Goal: Task Accomplishment & Management: Manage account settings

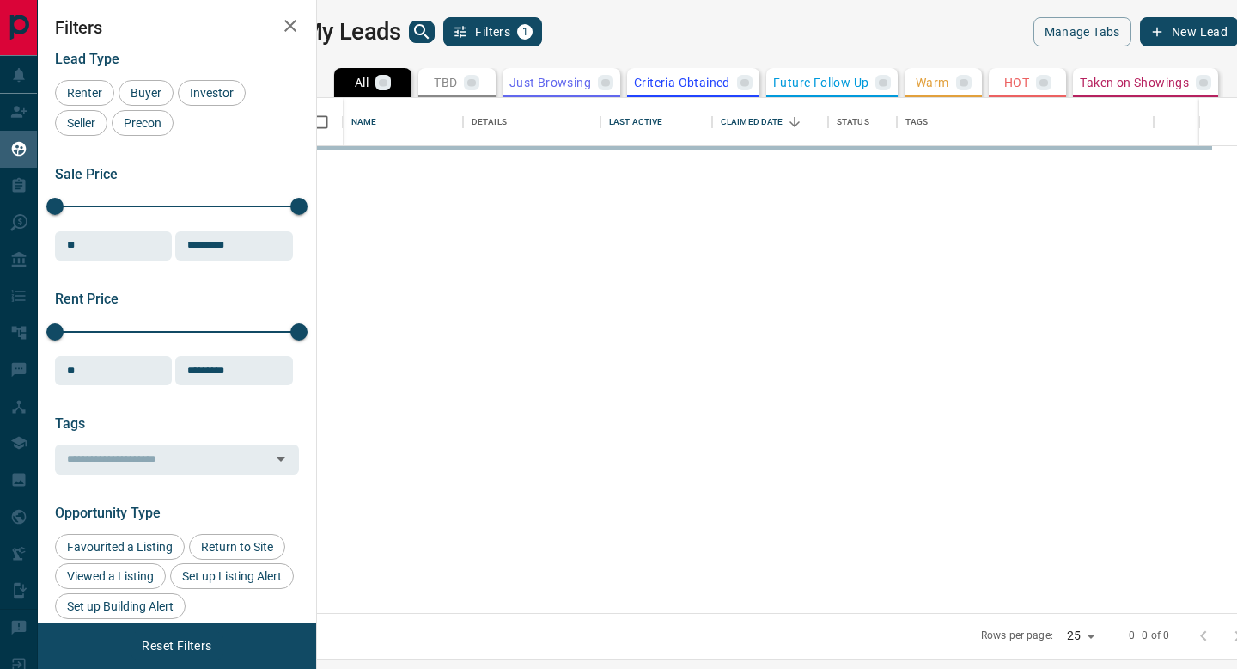
scroll to position [515, 913]
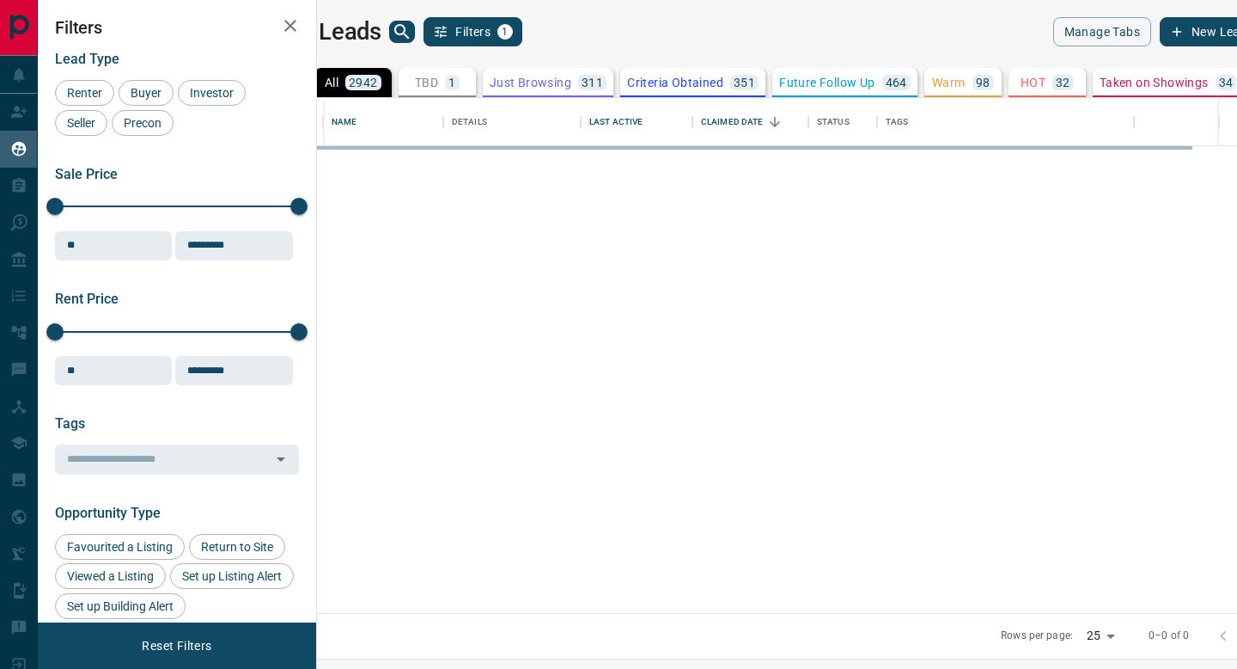
click at [438, 79] on p "TBD" at bounding box center [426, 82] width 23 height 12
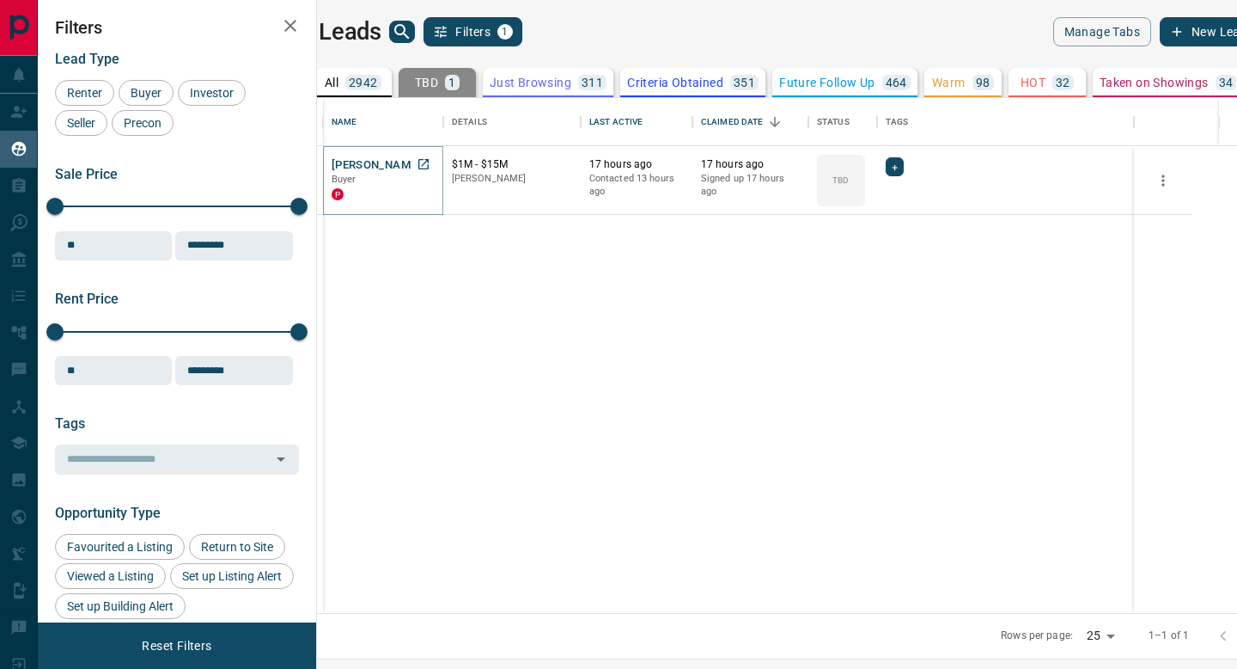
click at [412, 163] on button "[PERSON_NAME]" at bounding box center [377, 165] width 90 height 16
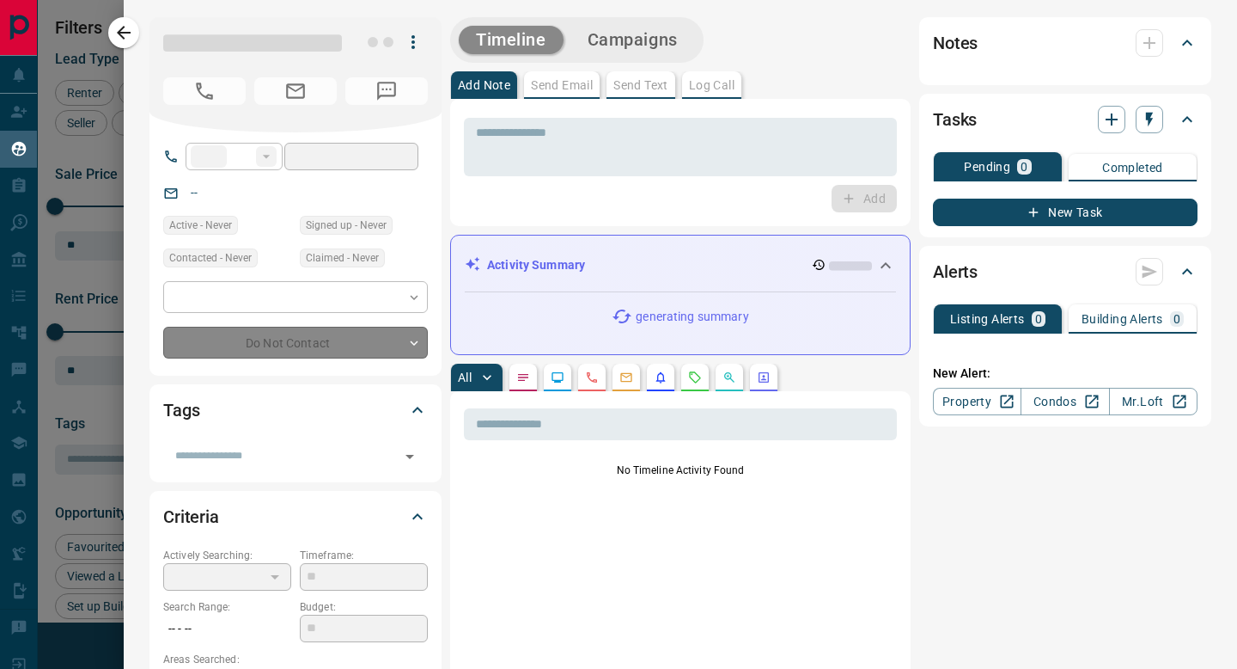
type input "**"
type input "**********"
type input "**"
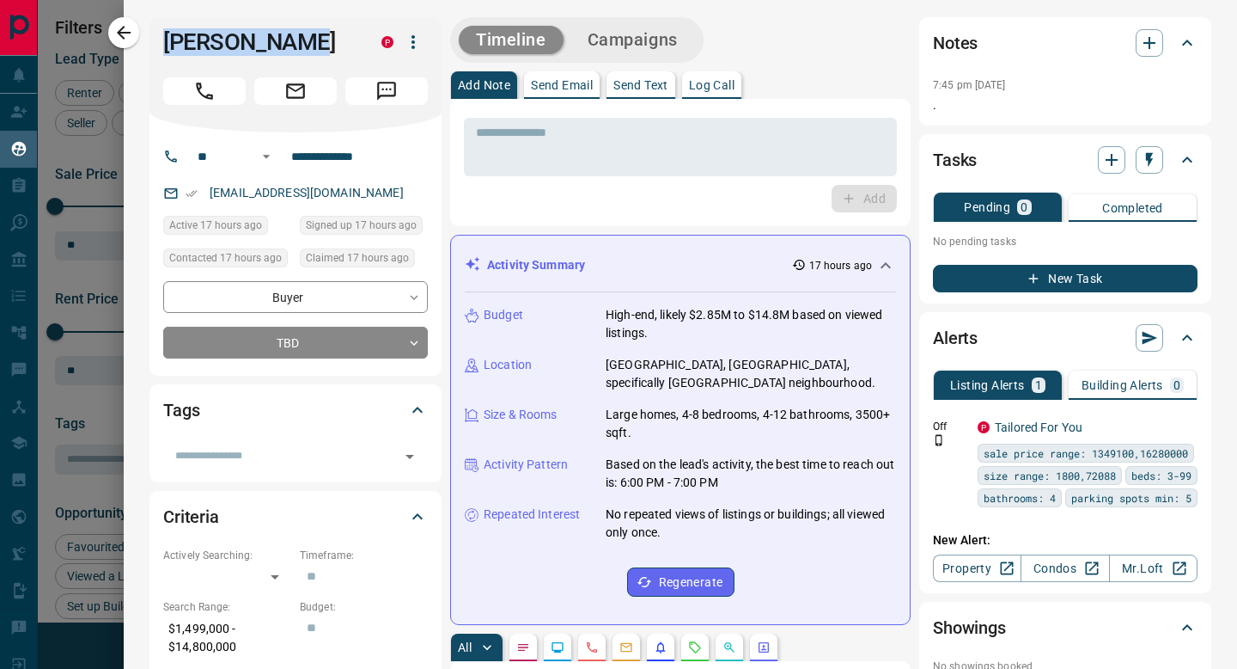
drag, startPoint x: 320, startPoint y: 50, endPoint x: 156, endPoint y: 47, distance: 163.3
click at [156, 47] on div "[PERSON_NAME] P" at bounding box center [296, 74] width 292 height 115
click at [273, 43] on h1 "[PERSON_NAME]" at bounding box center [259, 41] width 192 height 27
drag, startPoint x: 316, startPoint y: 44, endPoint x: 141, endPoint y: 45, distance: 175.3
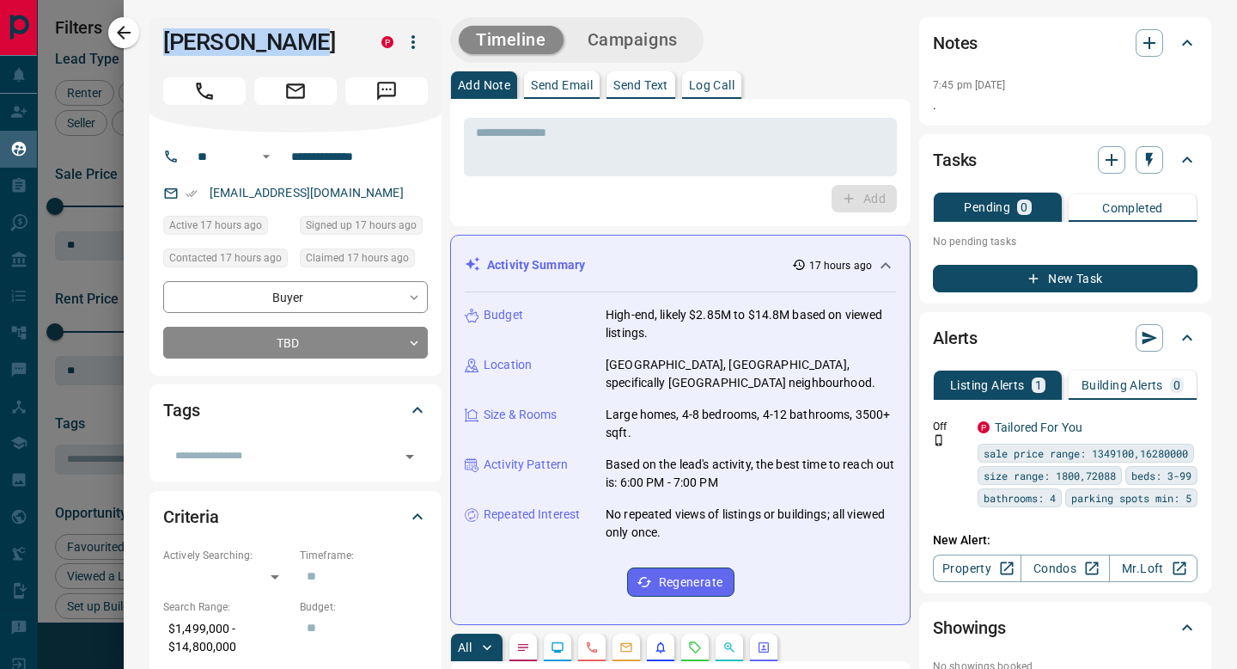
copy h1 "[PERSON_NAME]"
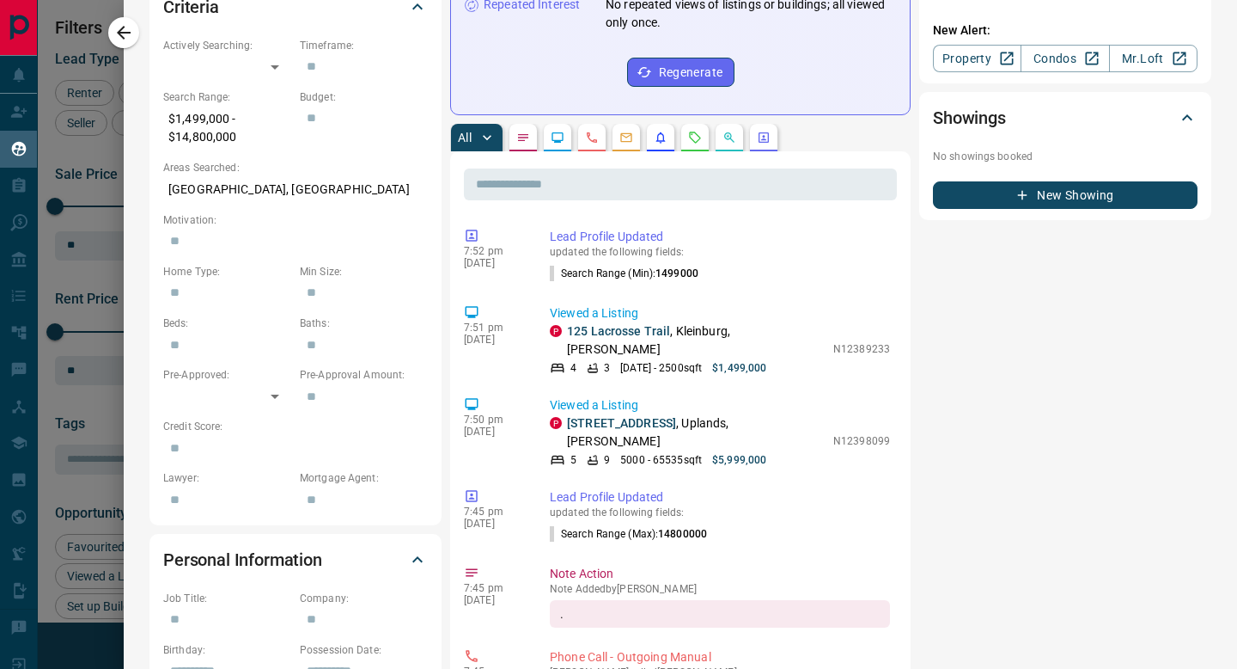
scroll to position [0, 0]
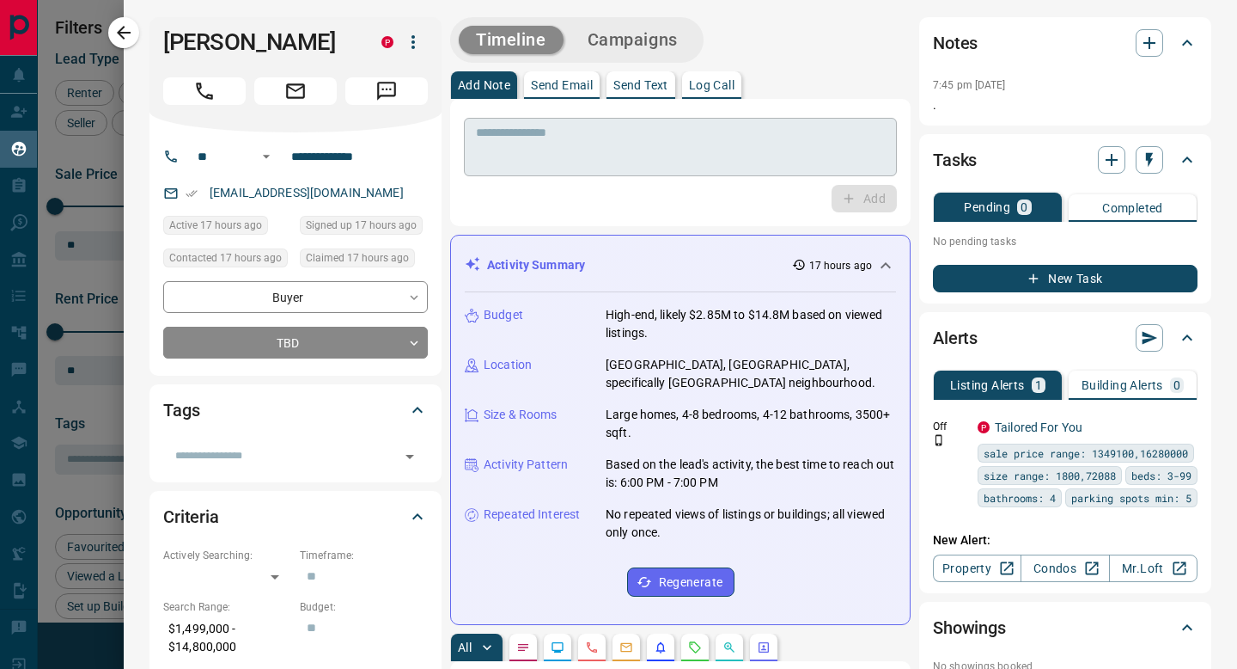
click at [625, 136] on textarea at bounding box center [680, 147] width 409 height 44
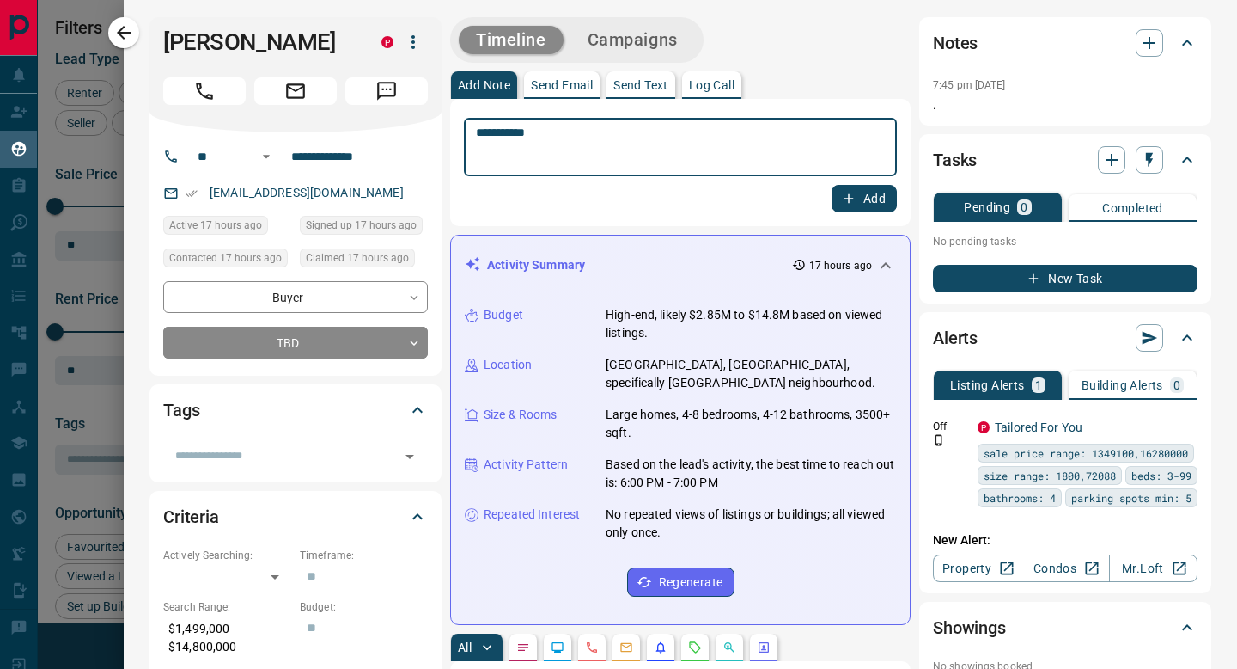
type textarea "**********"
click at [855, 199] on icon "button" at bounding box center [848, 198] width 15 height 15
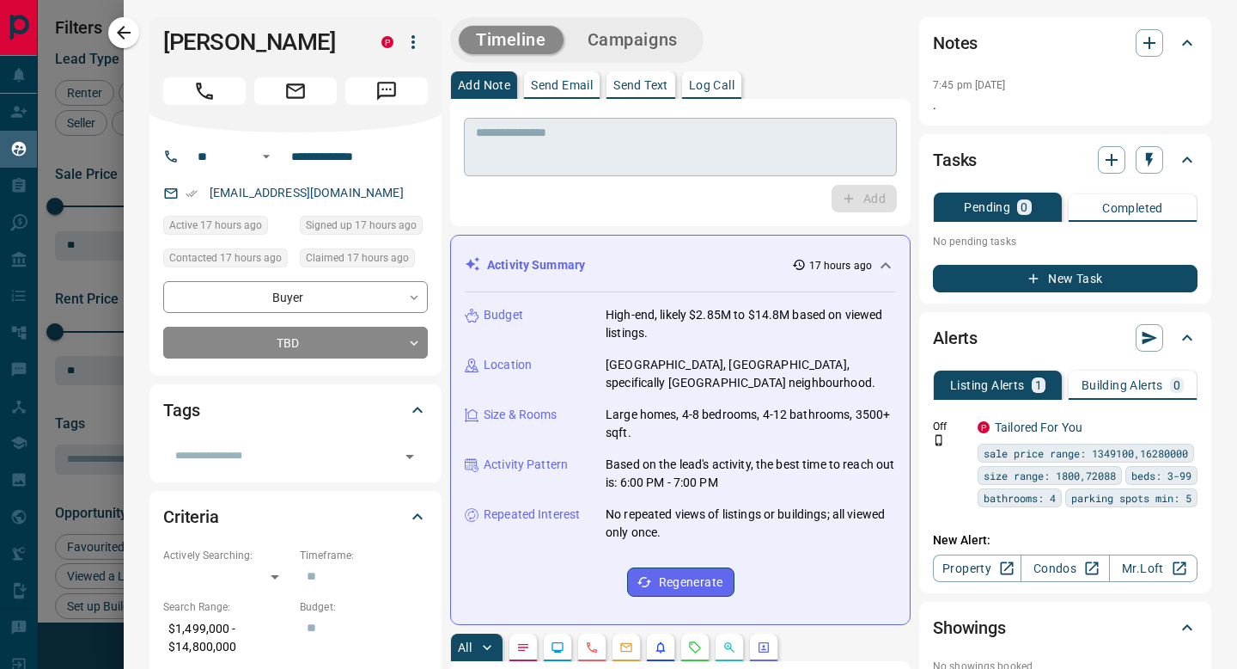
click at [773, 133] on textarea at bounding box center [680, 147] width 409 height 44
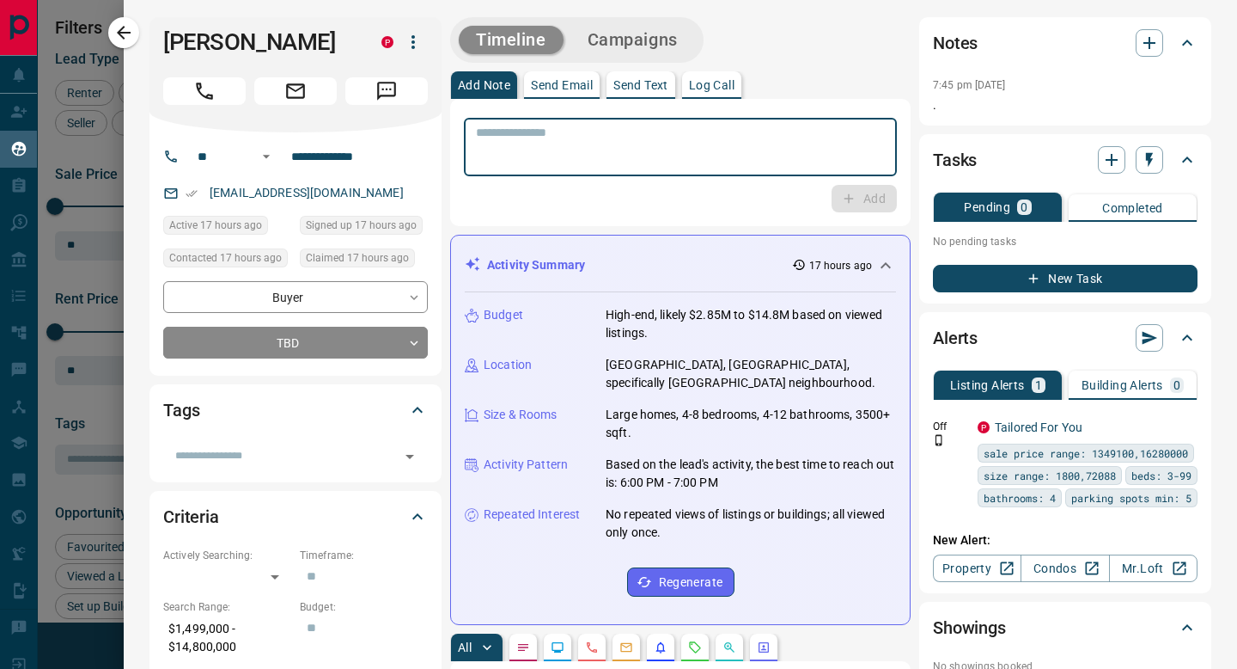
click at [230, 83] on button "Call" at bounding box center [204, 90] width 82 height 27
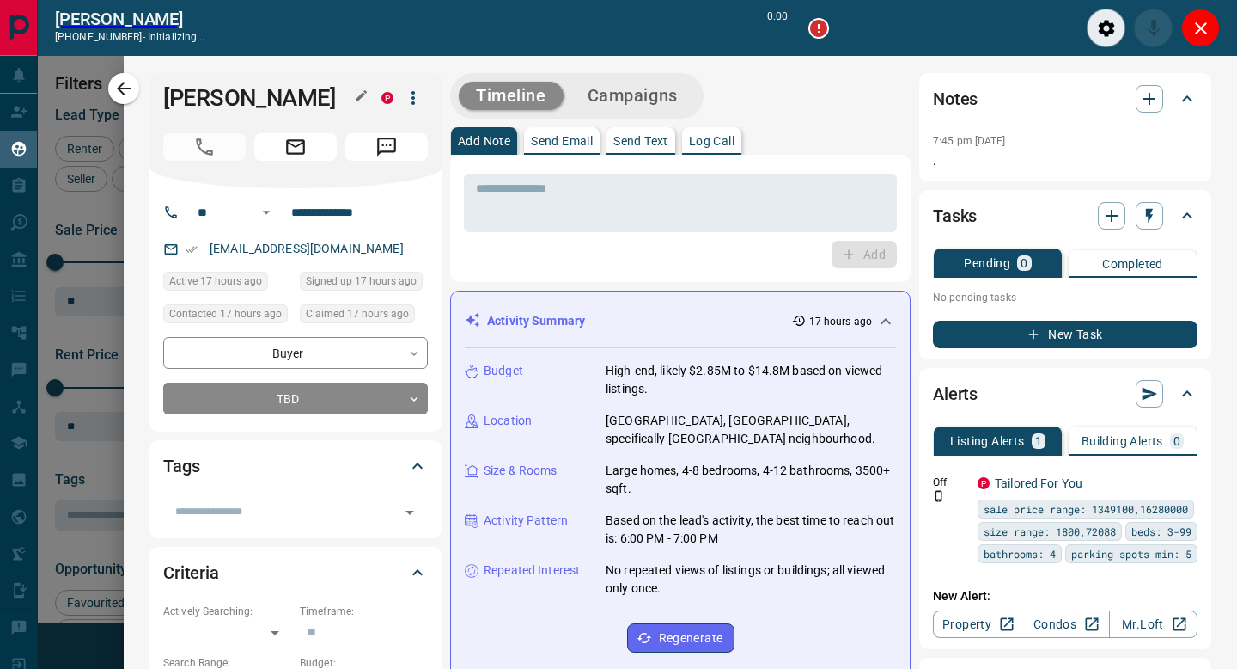
scroll to position [461, 913]
click at [591, 205] on textarea at bounding box center [680, 203] width 409 height 44
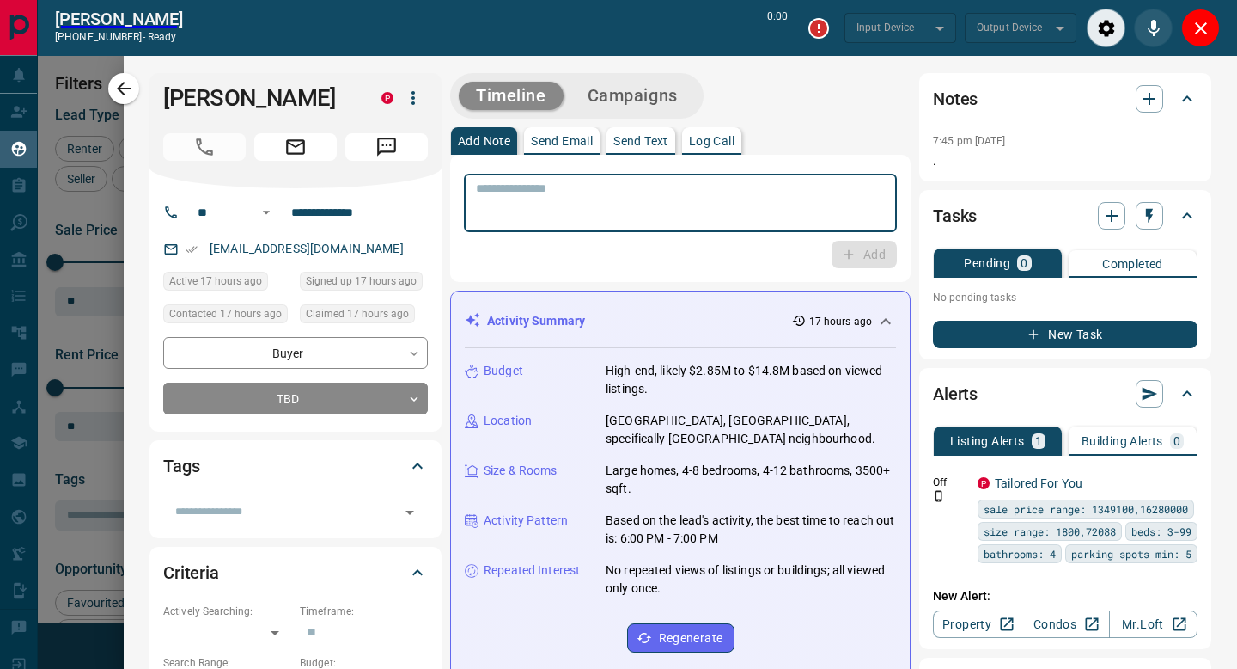
click at [611, 195] on textarea at bounding box center [680, 203] width 409 height 44
type input "*******"
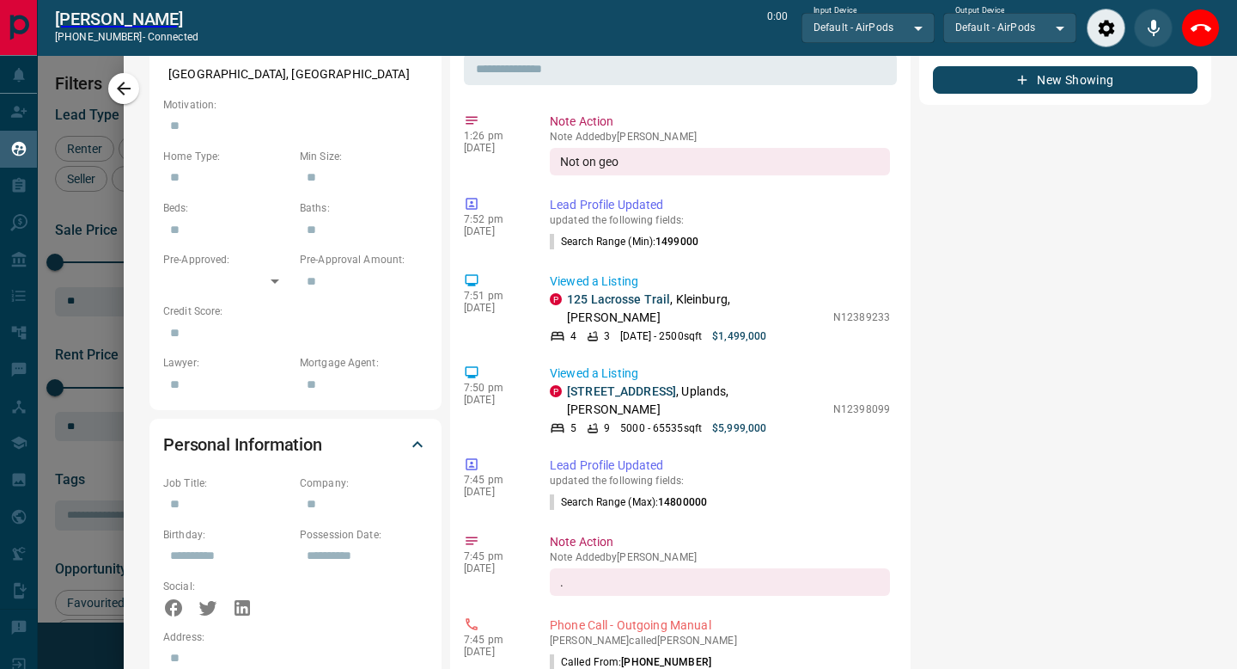
scroll to position [0, 0]
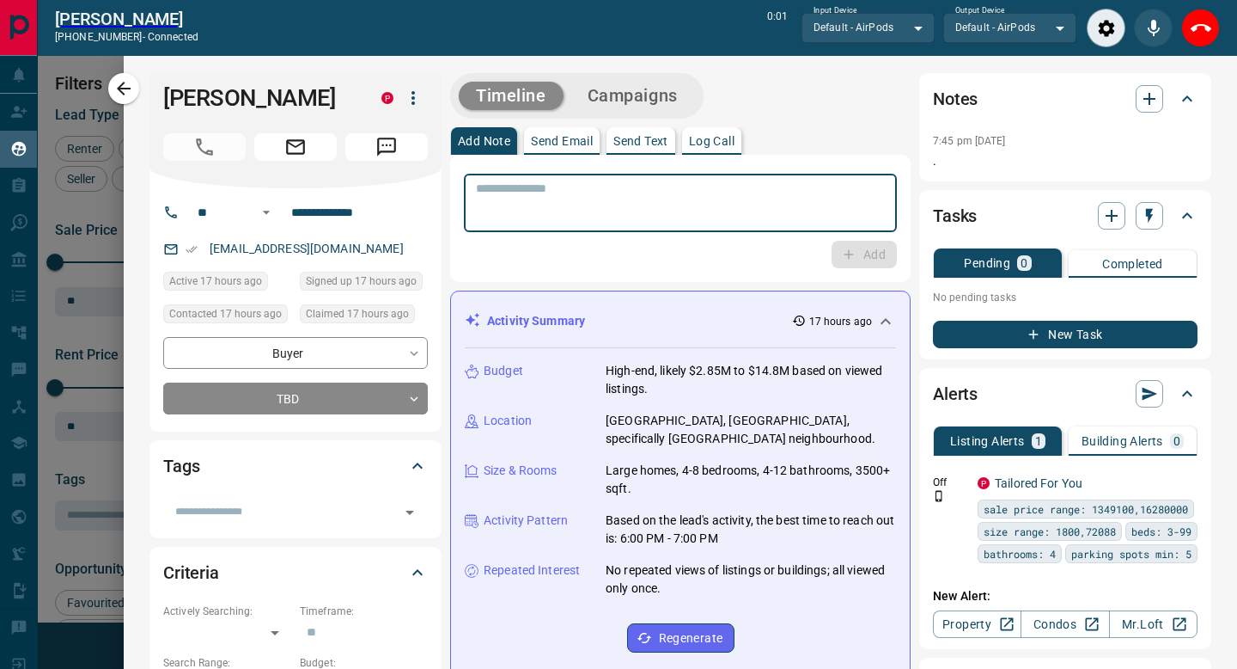
click at [671, 202] on textarea at bounding box center [680, 203] width 409 height 44
click at [663, 201] on textarea at bounding box center [680, 203] width 409 height 44
type textarea "**********"
click at [852, 253] on icon "button" at bounding box center [848, 254] width 15 height 15
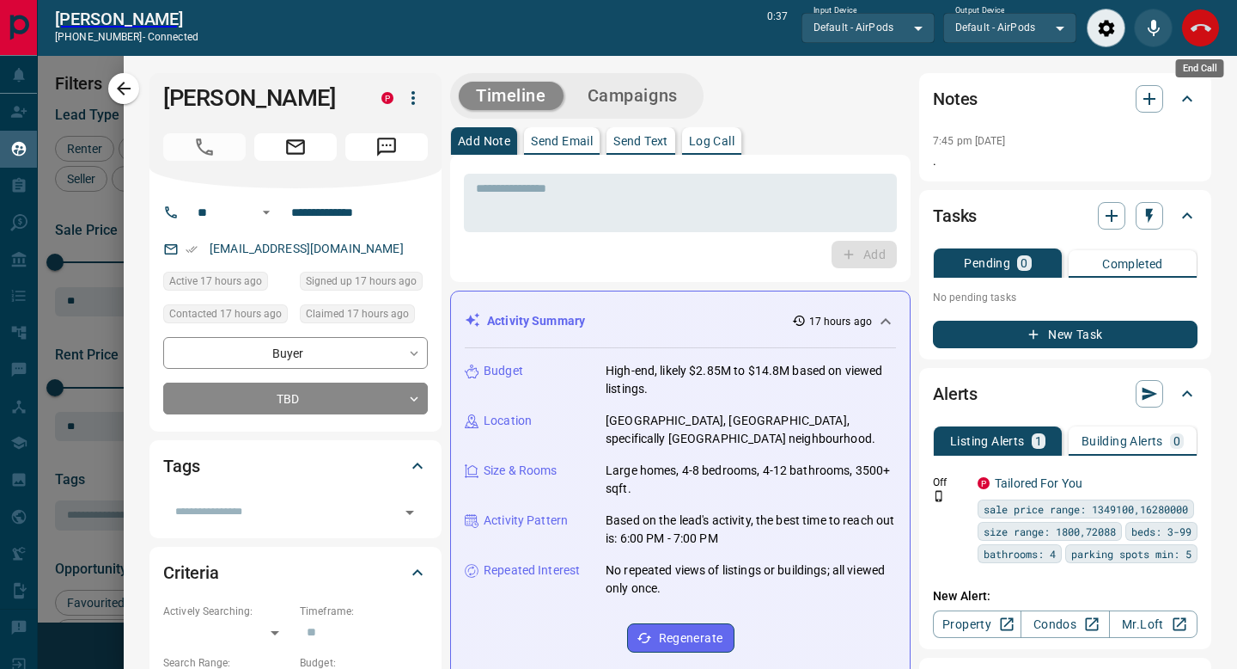
click at [1193, 32] on icon "End Call" at bounding box center [1201, 28] width 21 height 21
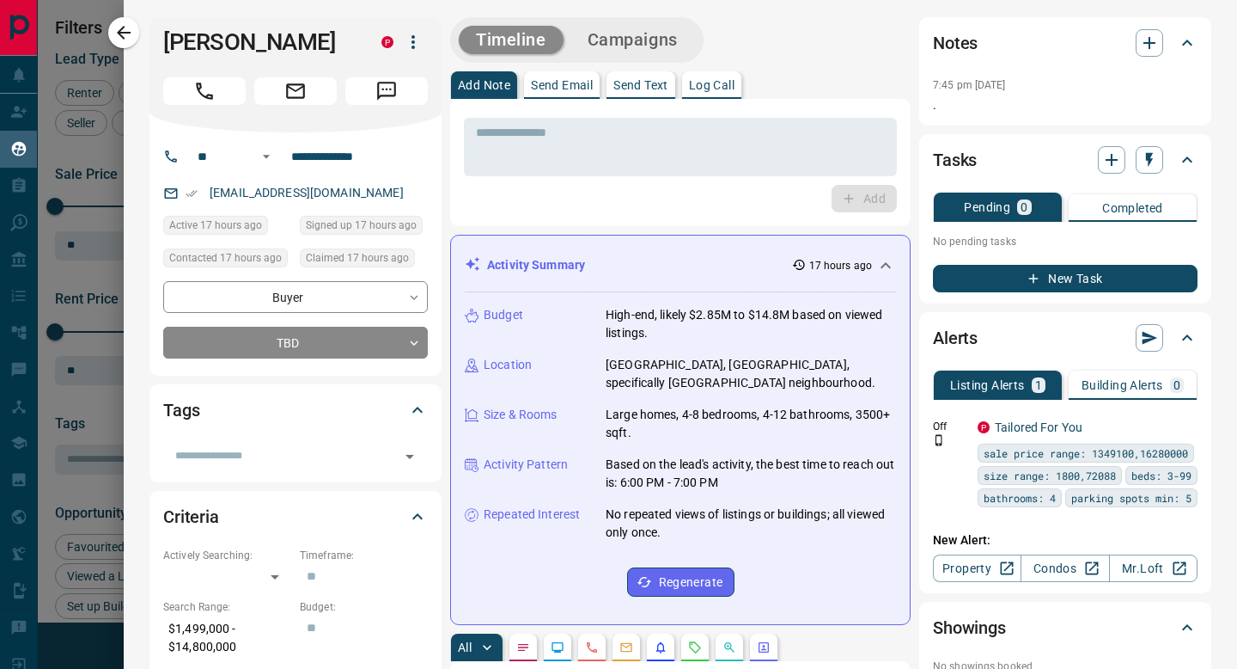
scroll to position [515, 913]
click at [820, 112] on div "* ​ Add" at bounding box center [680, 162] width 461 height 127
click at [803, 126] on textarea at bounding box center [680, 147] width 409 height 44
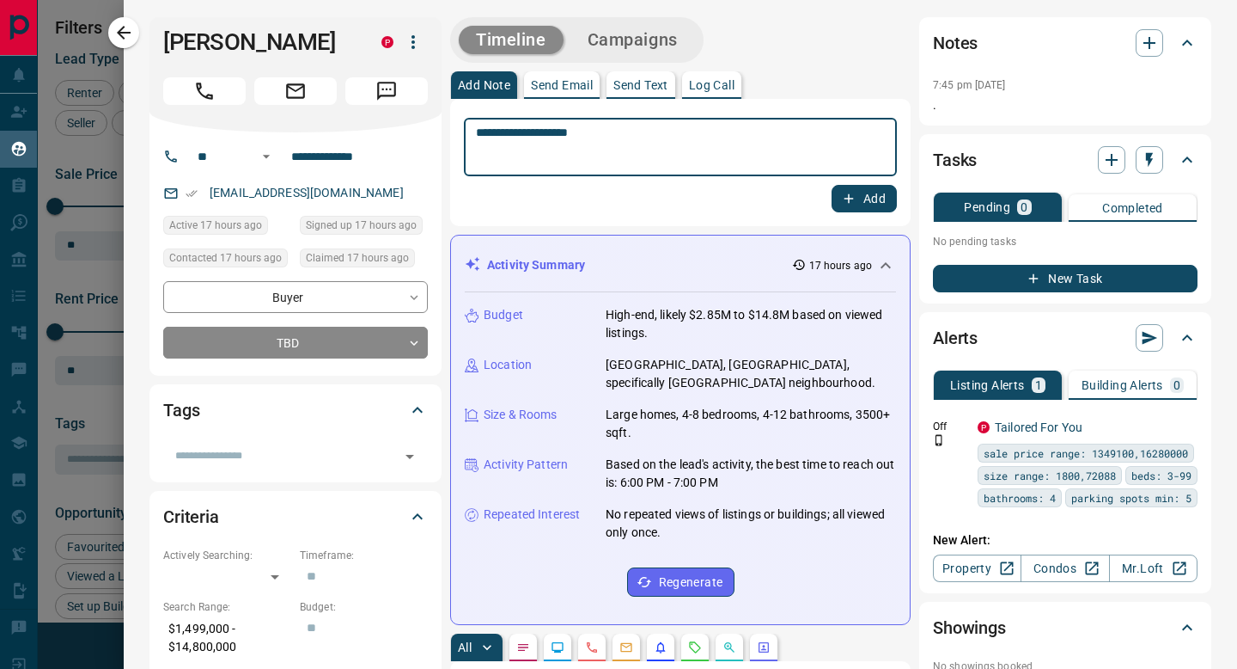
type textarea "**********"
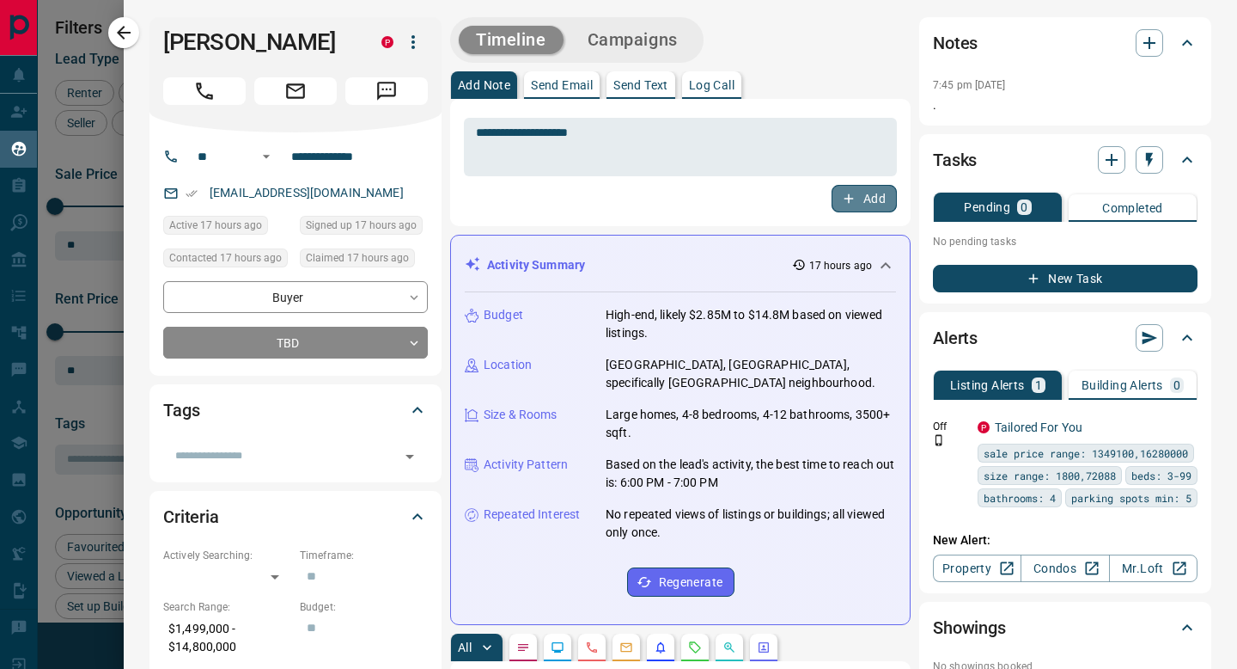
click at [866, 200] on button "Add" at bounding box center [864, 198] width 65 height 27
click at [1151, 169] on button "button" at bounding box center [1149, 159] width 27 height 27
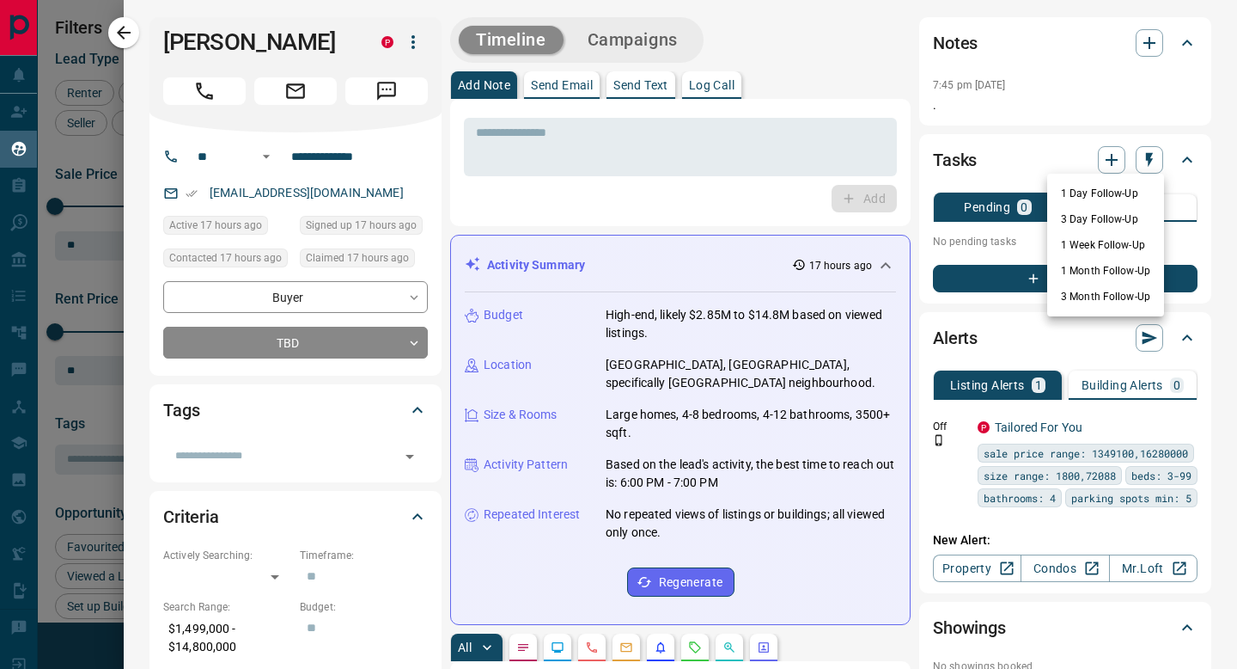
click at [1119, 191] on li "1 Day Follow-Up" at bounding box center [1106, 193] width 117 height 26
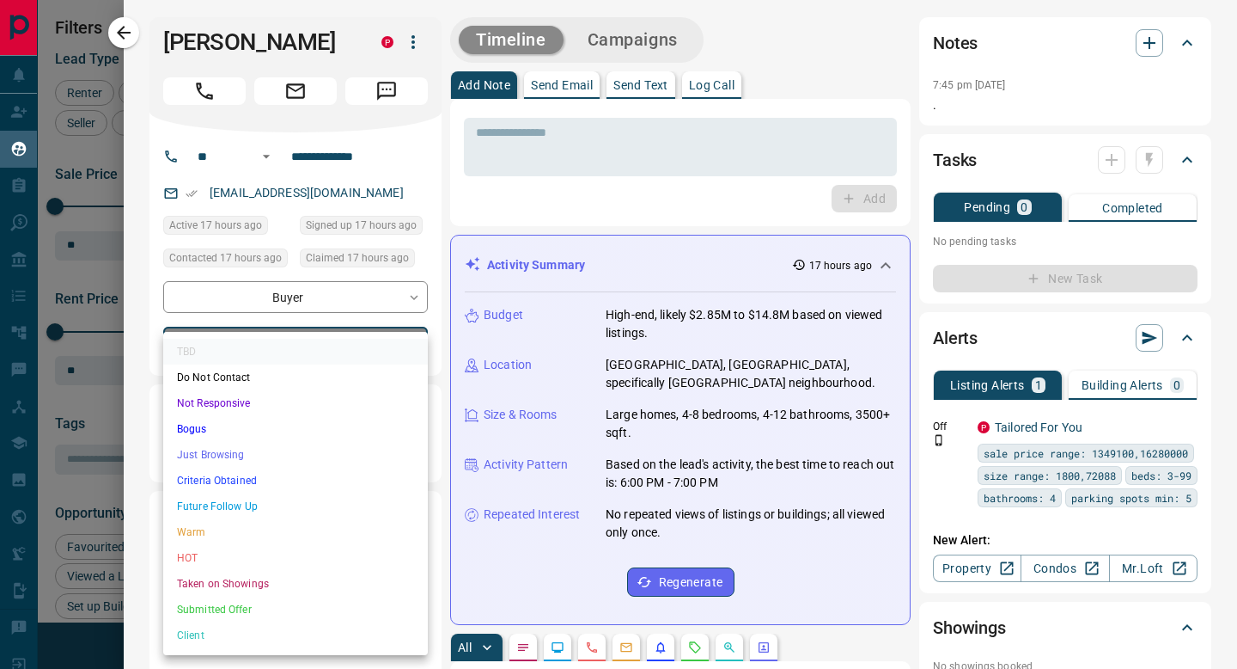
click at [346, 351] on body "Lead Transfers Claim Leads My Leads Tasks Opportunities Deals Campaigns Automat…" at bounding box center [618, 323] width 1237 height 647
click at [270, 405] on li "Not Responsive" at bounding box center [295, 403] width 265 height 26
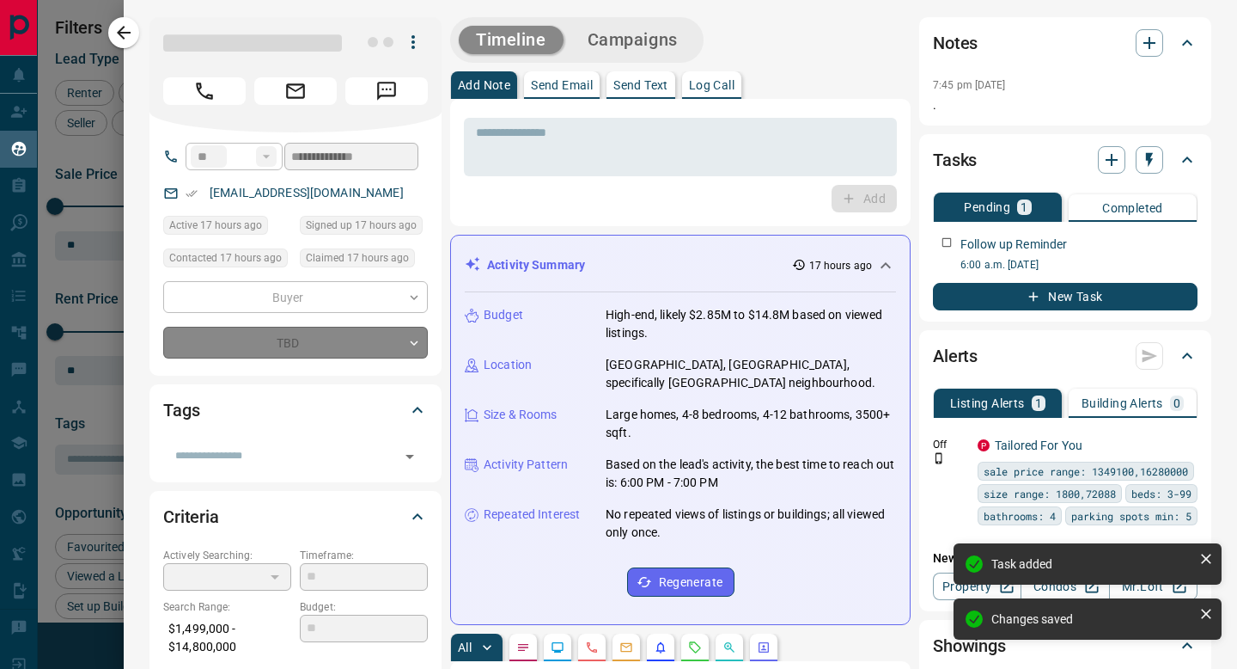
type input "*"
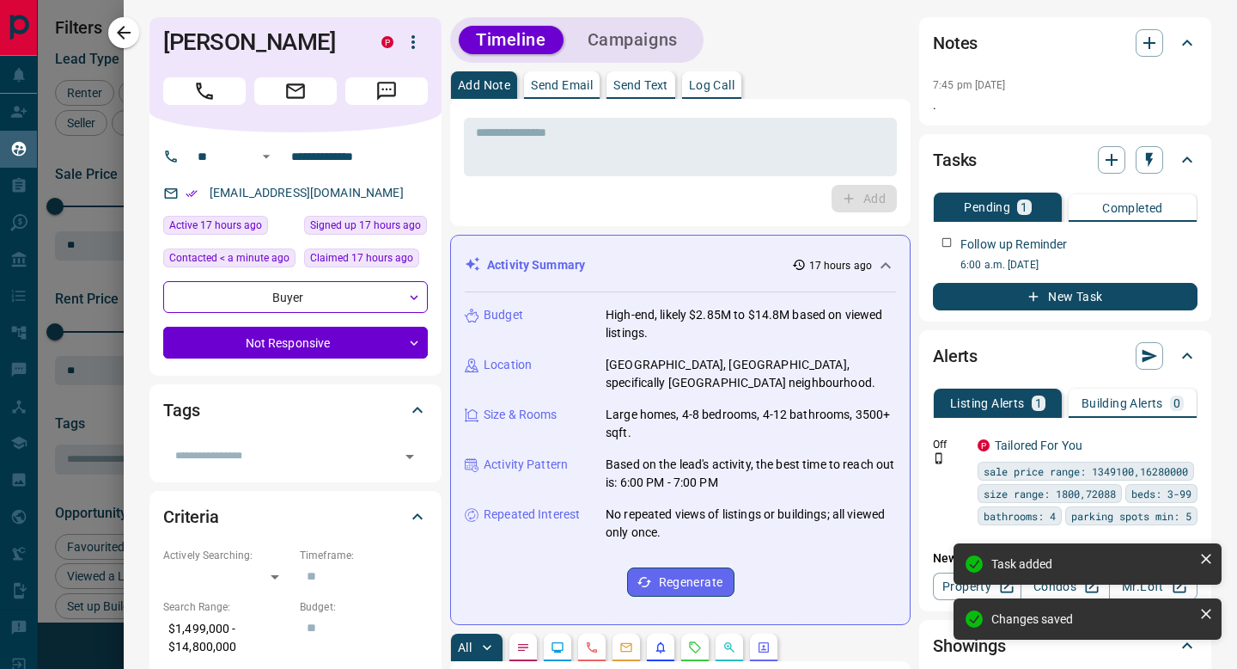
click at [675, 58] on div "Timeline Campaigns" at bounding box center [577, 40] width 254 height 46
click at [665, 52] on button "Campaigns" at bounding box center [633, 40] width 125 height 28
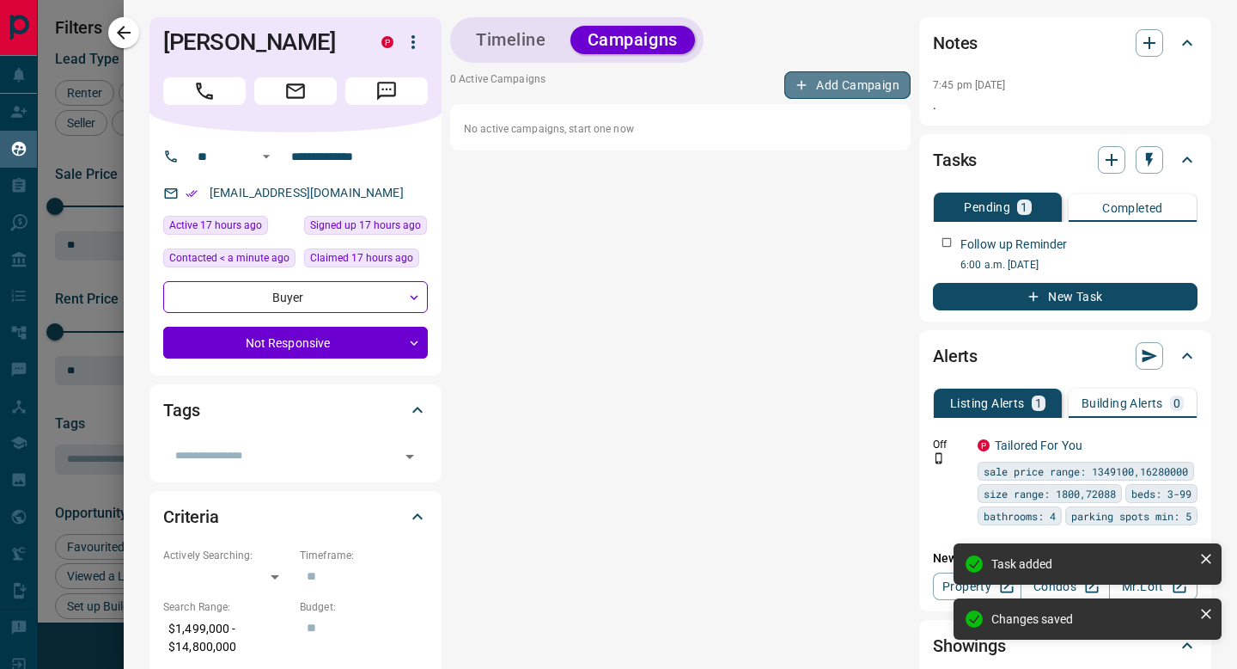
click at [879, 78] on button "Add Campaign" at bounding box center [848, 84] width 126 height 27
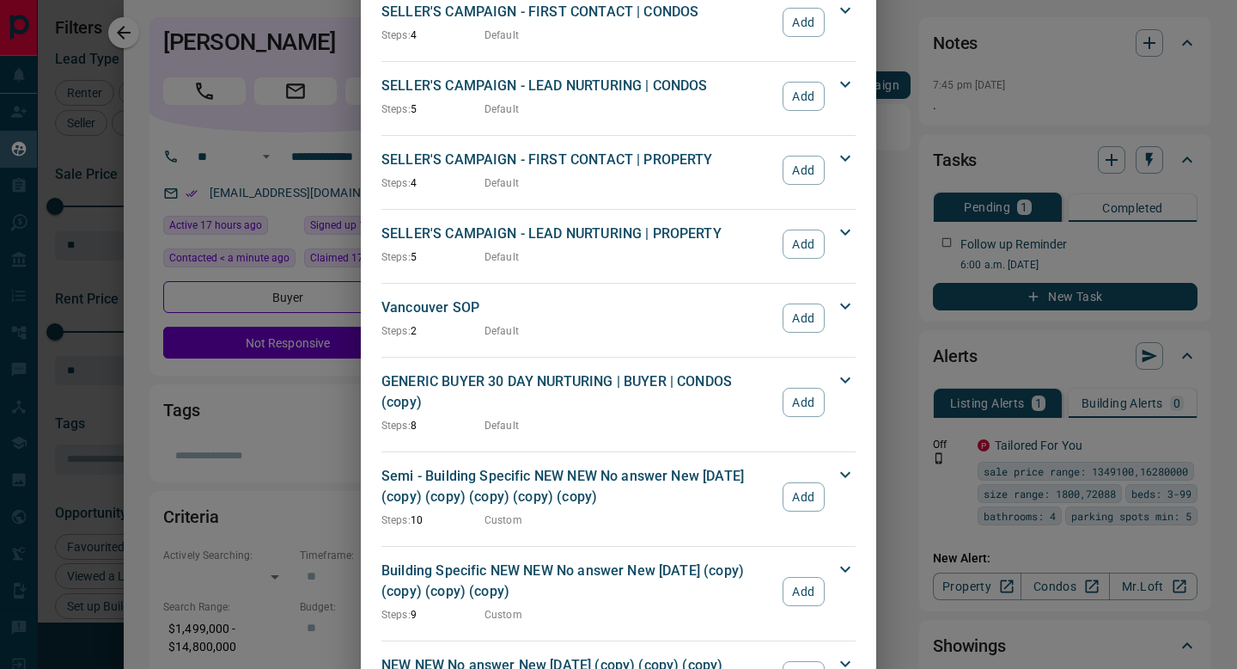
scroll to position [1661, 0]
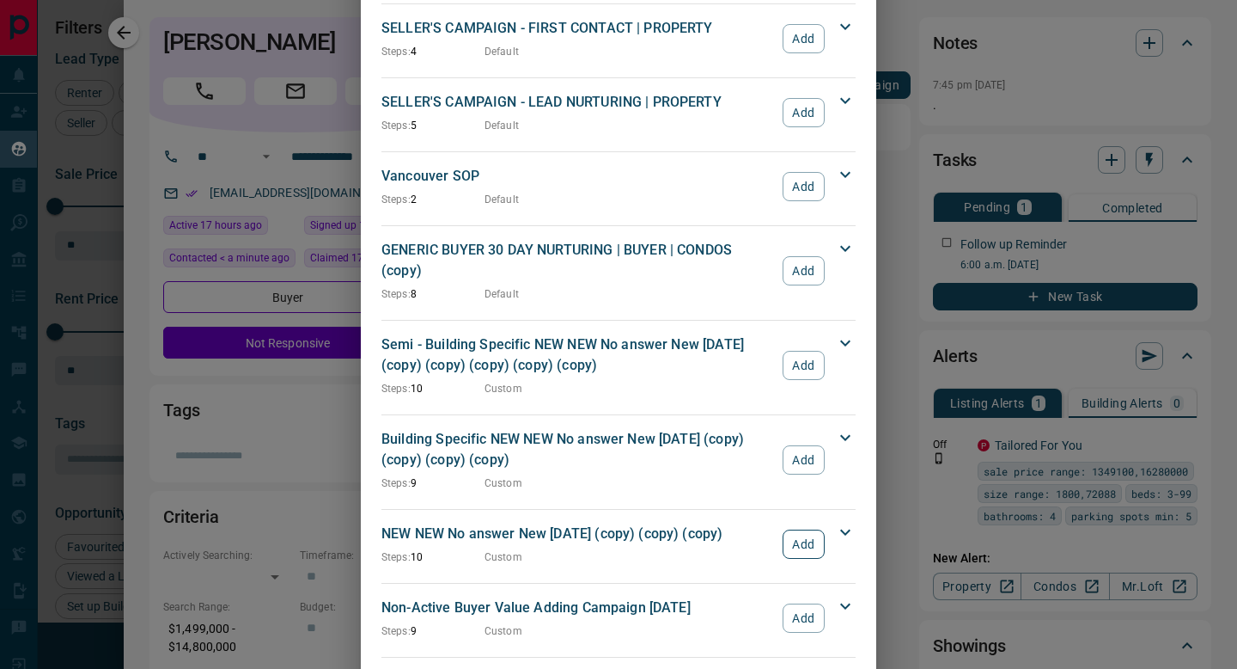
click at [789, 529] on button "Add" at bounding box center [804, 543] width 42 height 29
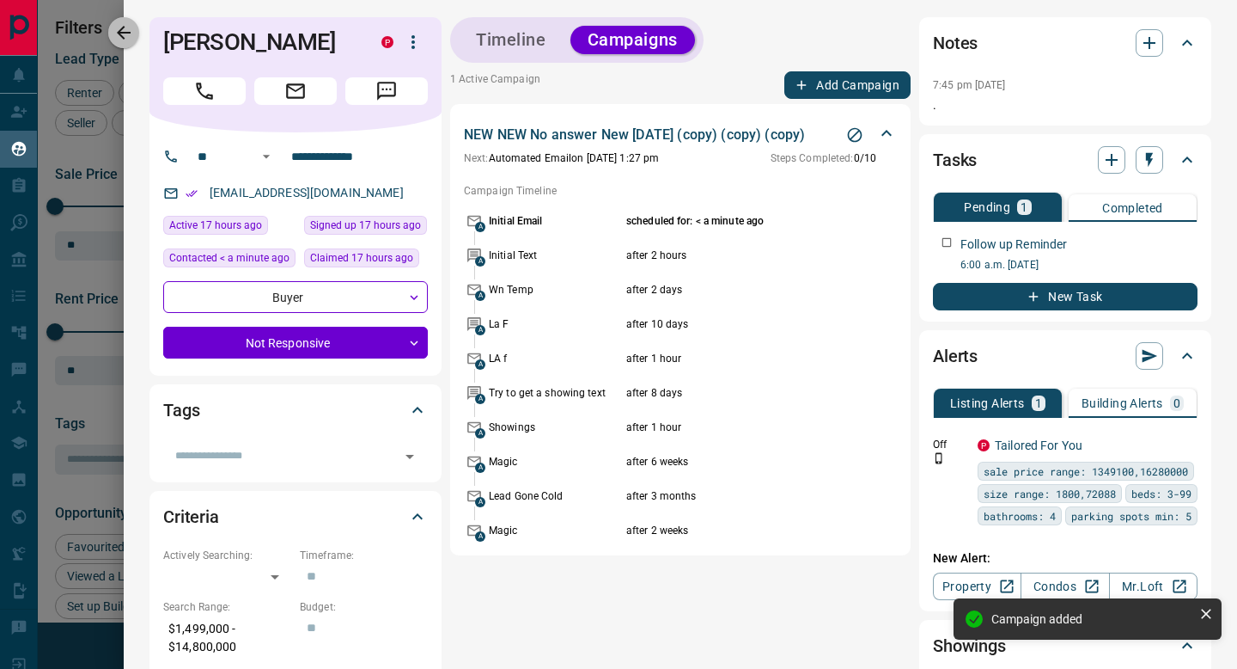
click at [124, 27] on icon "button" at bounding box center [123, 32] width 21 height 21
